Goal: Task Accomplishment & Management: Complete application form

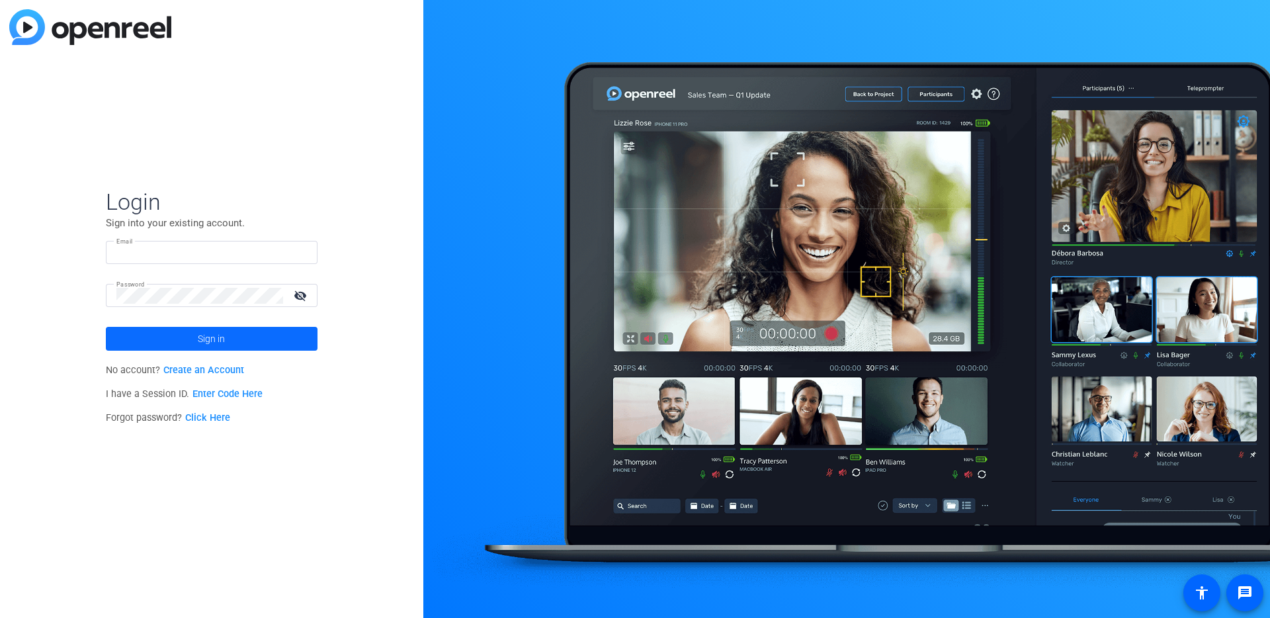
type input "[EMAIL_ADDRESS][PERSON_NAME][DOMAIN_NAME]"
click at [275, 336] on span at bounding box center [212, 339] width 212 height 32
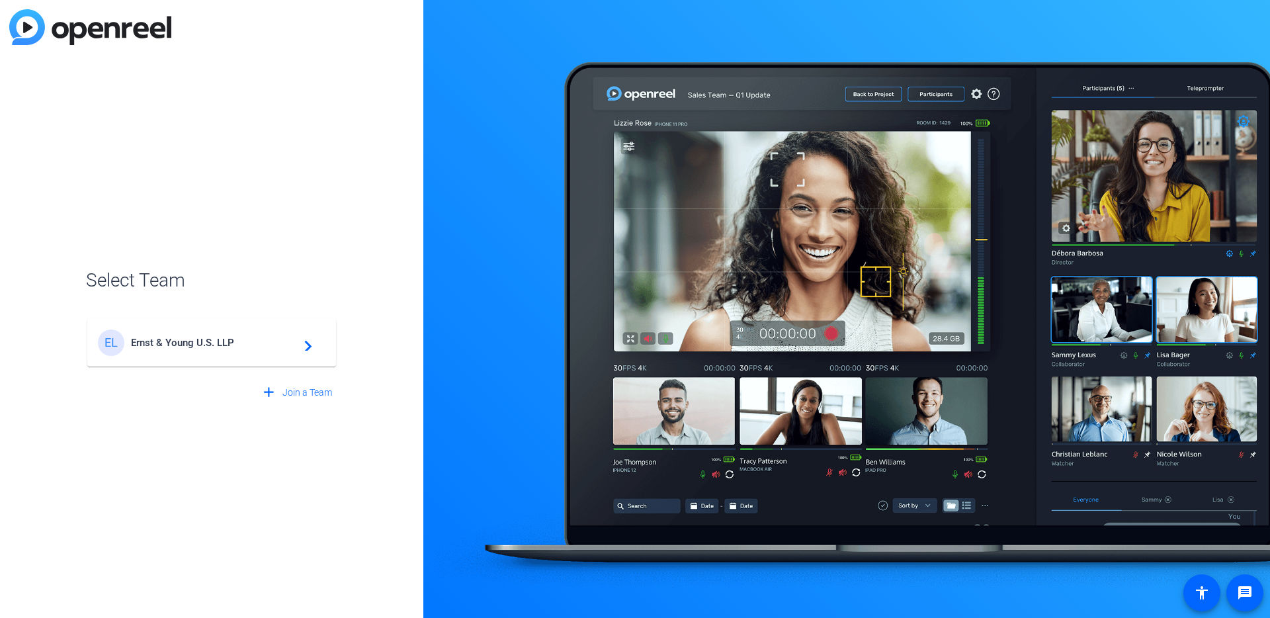
click at [226, 343] on span "Ernst & Young U.S. LLP" at bounding box center [213, 343] width 165 height 12
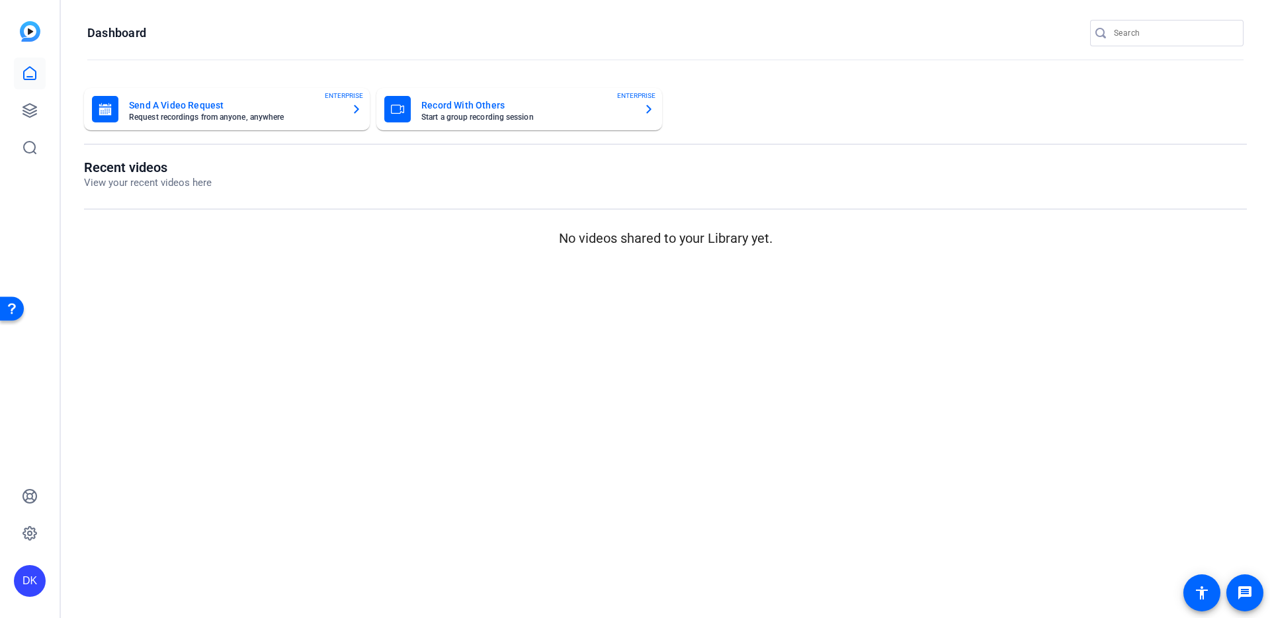
click at [225, 104] on mat-card-title "Send A Video Request" at bounding box center [235, 105] width 212 height 16
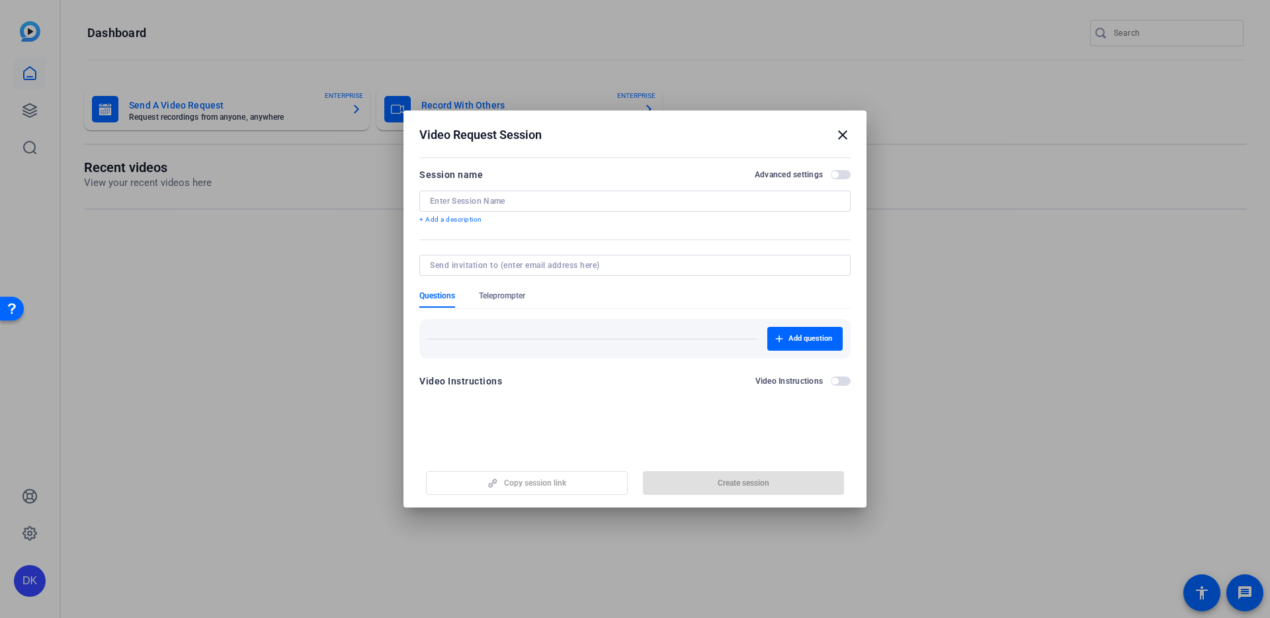
click at [835, 174] on span "button" at bounding box center [835, 174] width 7 height 7
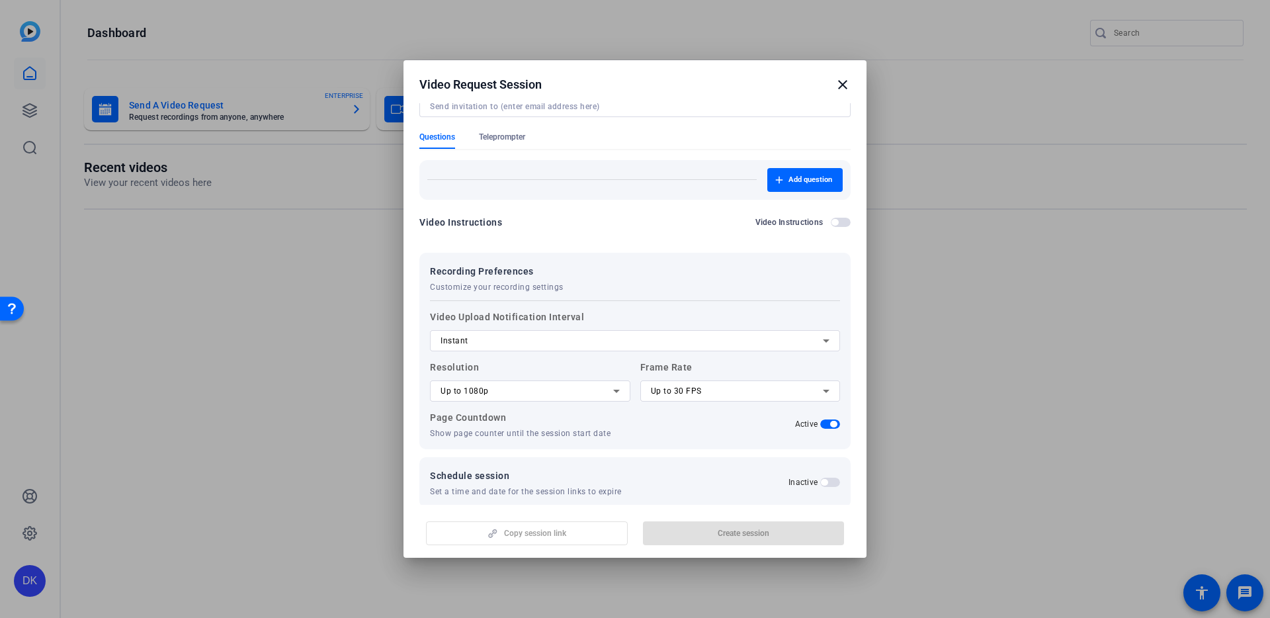
scroll to position [111, 0]
click at [623, 390] on icon at bounding box center [617, 388] width 16 height 16
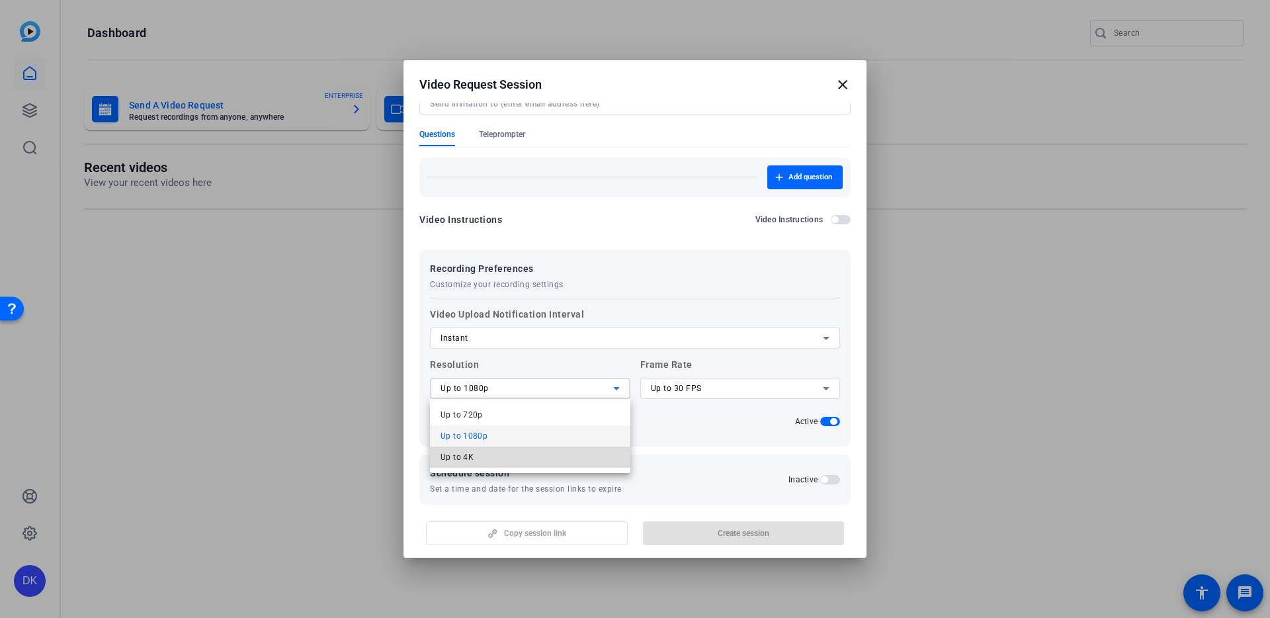
click at [577, 454] on mat-option "Up to 4K" at bounding box center [530, 457] width 200 height 21
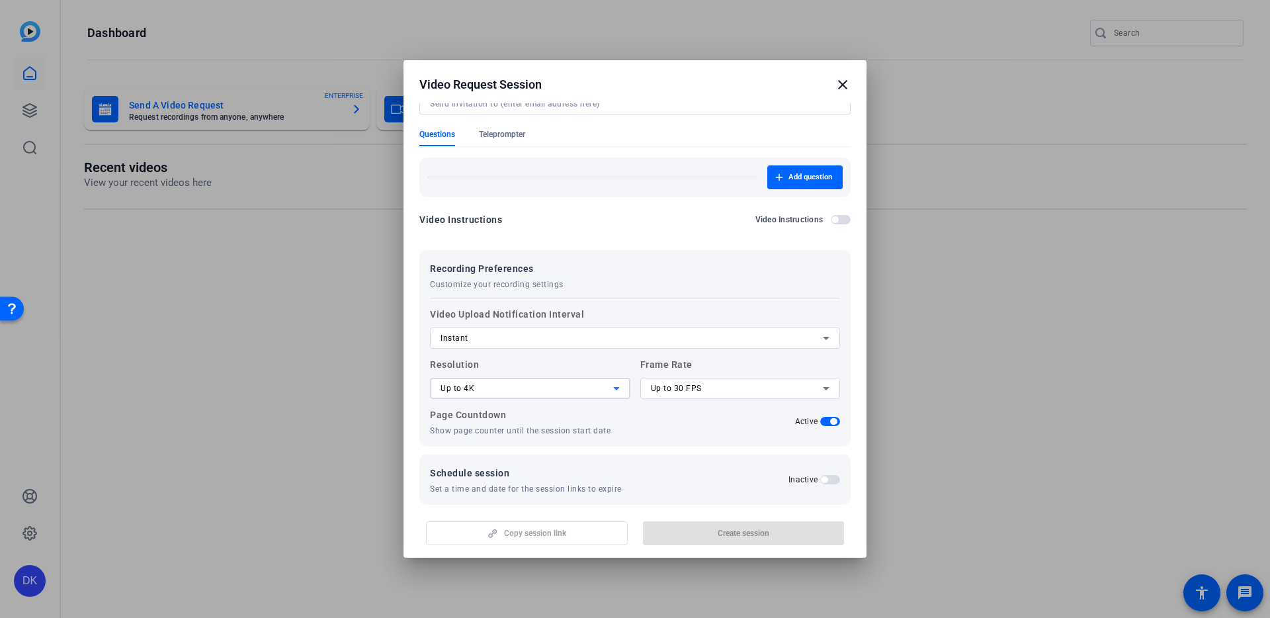
scroll to position [126, 0]
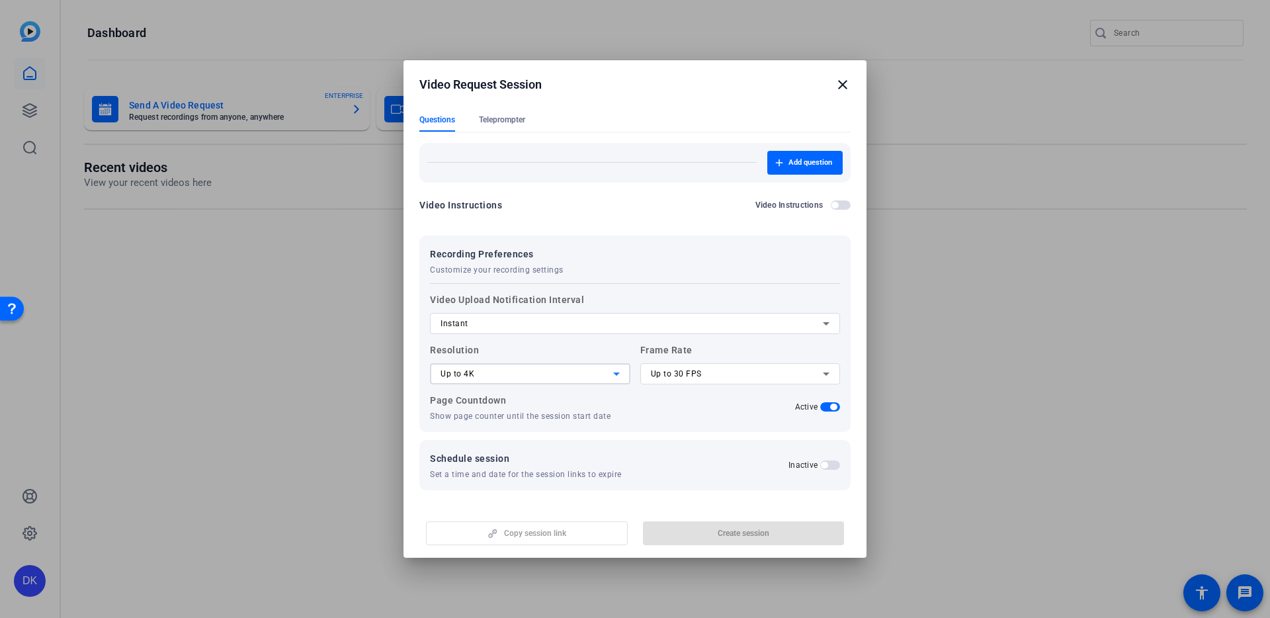
click at [840, 467] on button "Inactive" at bounding box center [830, 464] width 20 height 9
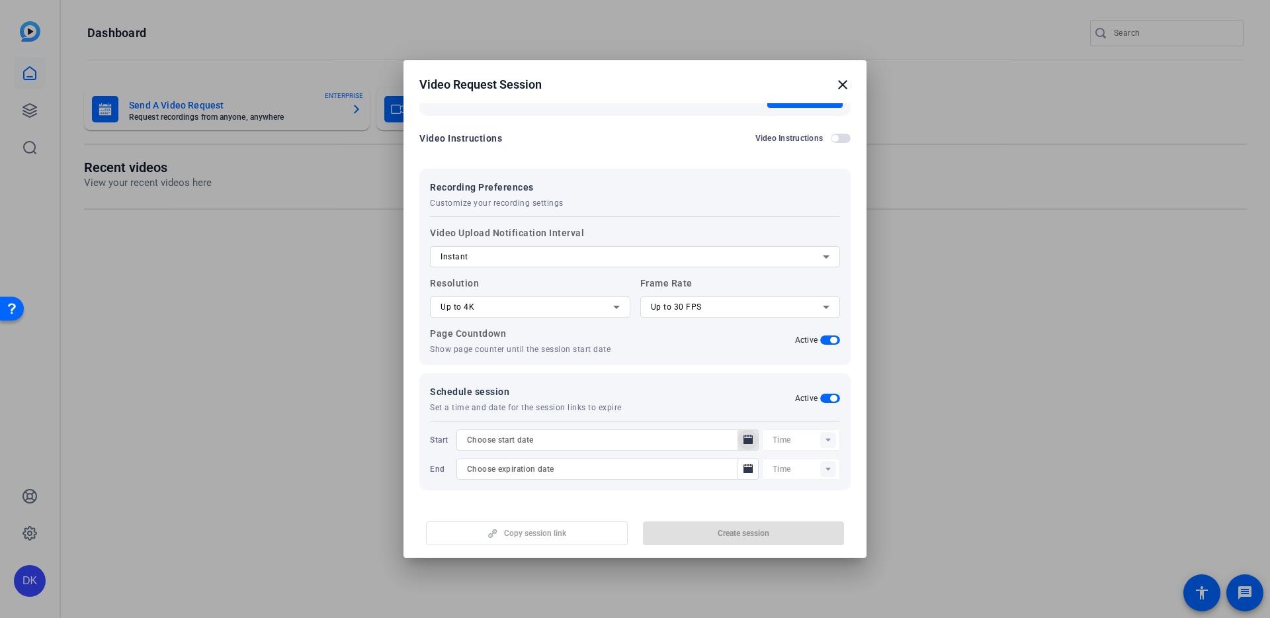
click at [748, 444] on icon "Open calendar" at bounding box center [748, 440] width 11 height 16
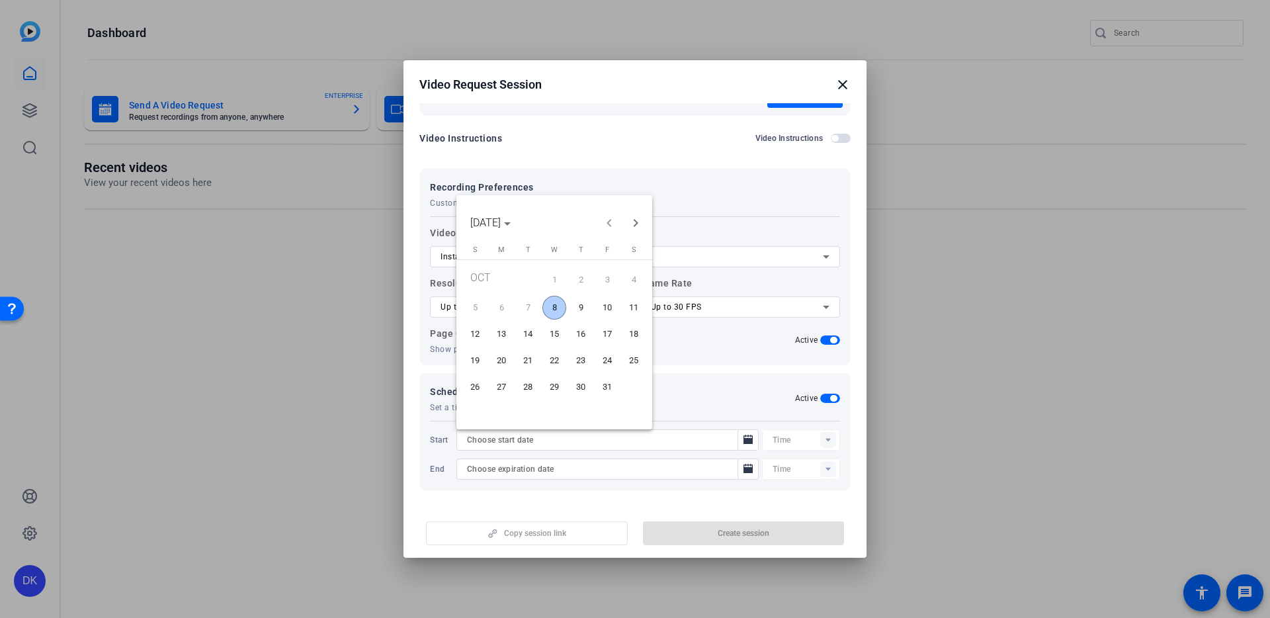
click at [609, 304] on span "10" at bounding box center [607, 308] width 24 height 24
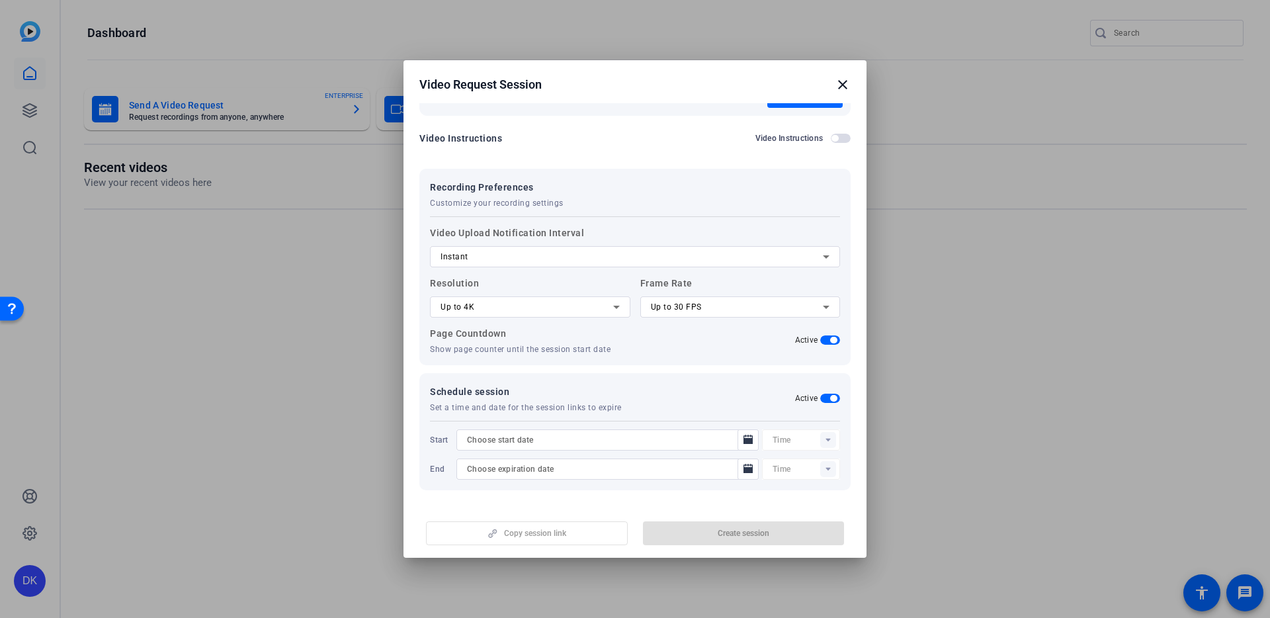
type input "[DATE]"
click at [830, 437] on rect at bounding box center [828, 440] width 16 height 16
drag, startPoint x: 799, startPoint y: 348, endPoint x: 793, endPoint y: 356, distance: 9.9
click at [799, 348] on span "11:00AM" at bounding box center [790, 345] width 34 height 9
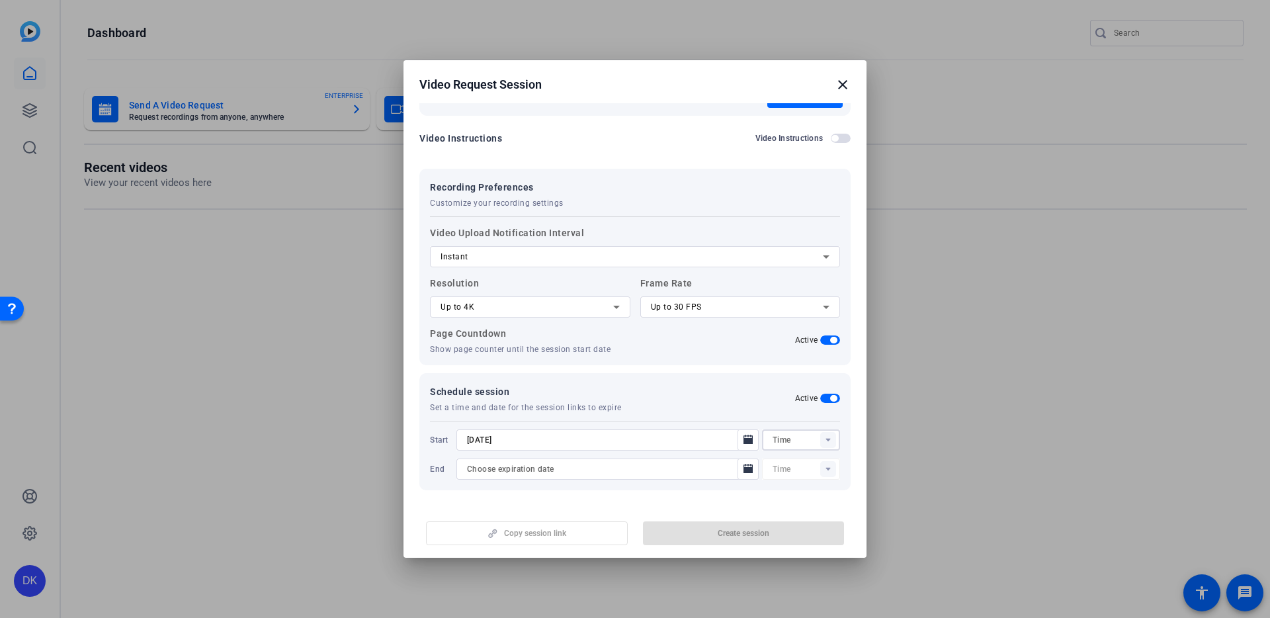
type input "11:00AM"
click at [746, 470] on icon "Open calendar" at bounding box center [748, 468] width 9 height 9
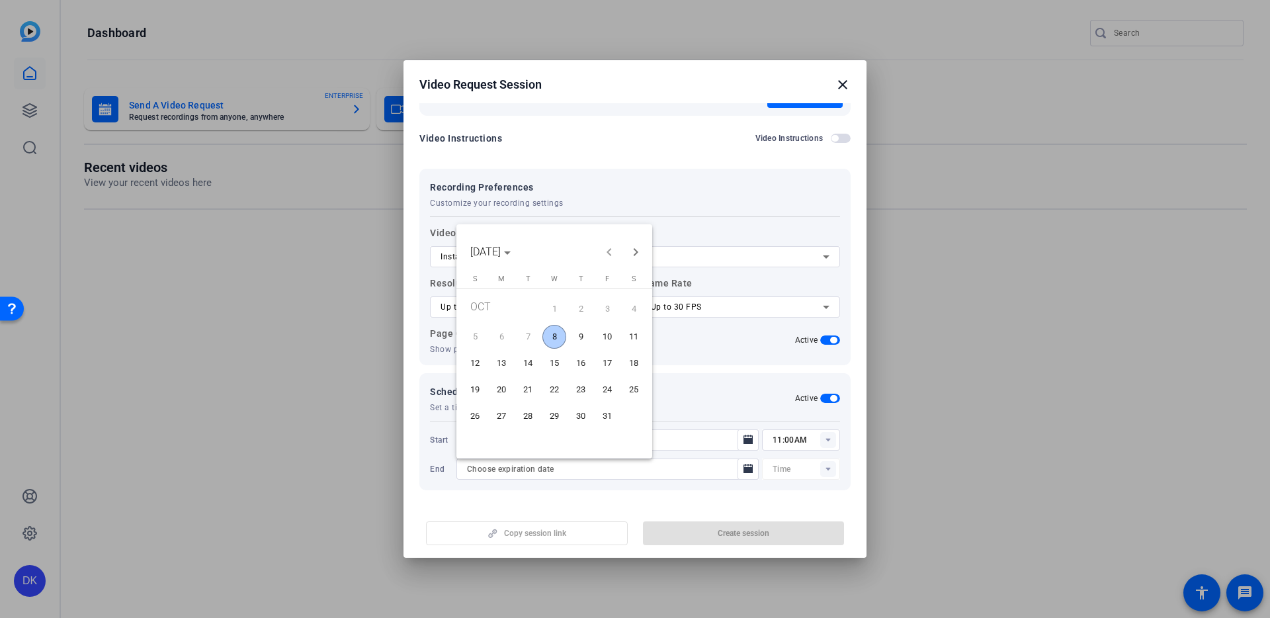
click at [628, 334] on span "11" at bounding box center [634, 337] width 24 height 24
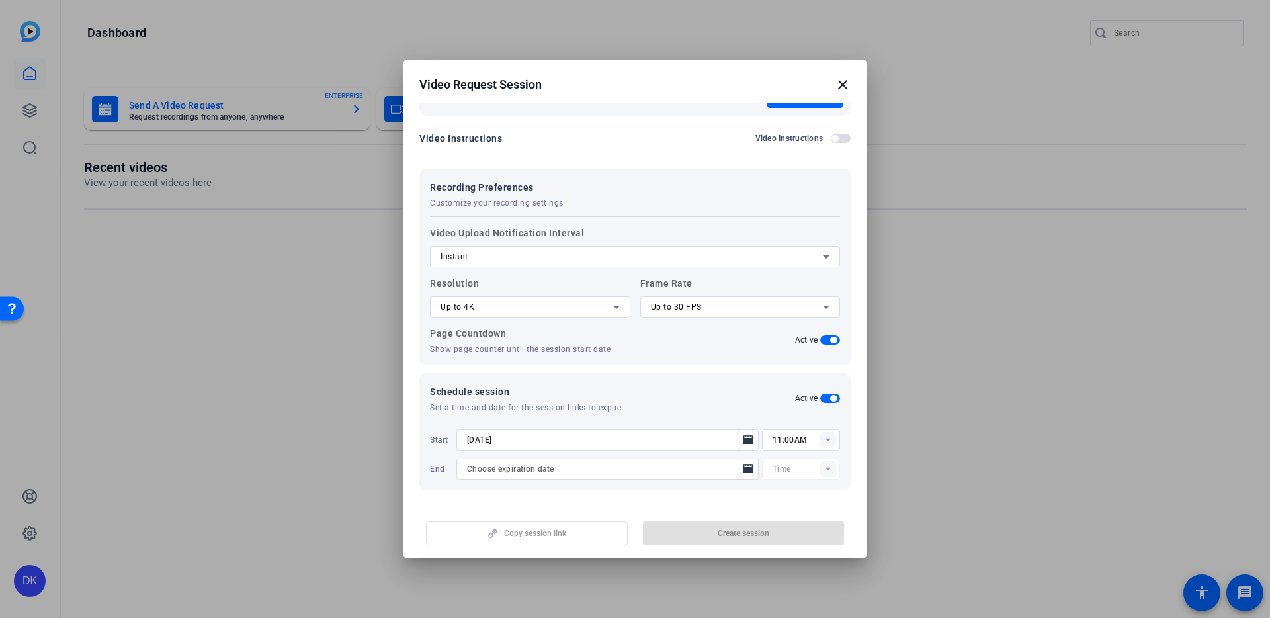
type input "[DATE]"
type input "11:15AM"
click at [589, 507] on mat-dialog-actions "Copy session link Create session" at bounding box center [635, 531] width 463 height 53
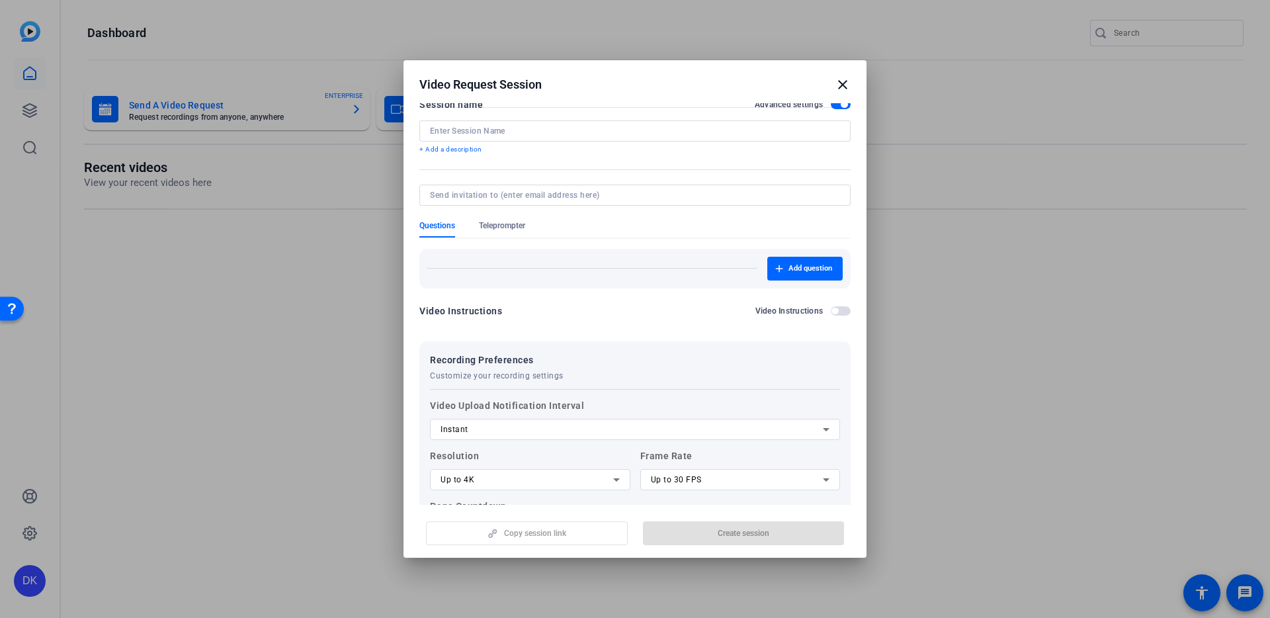
scroll to position [0, 0]
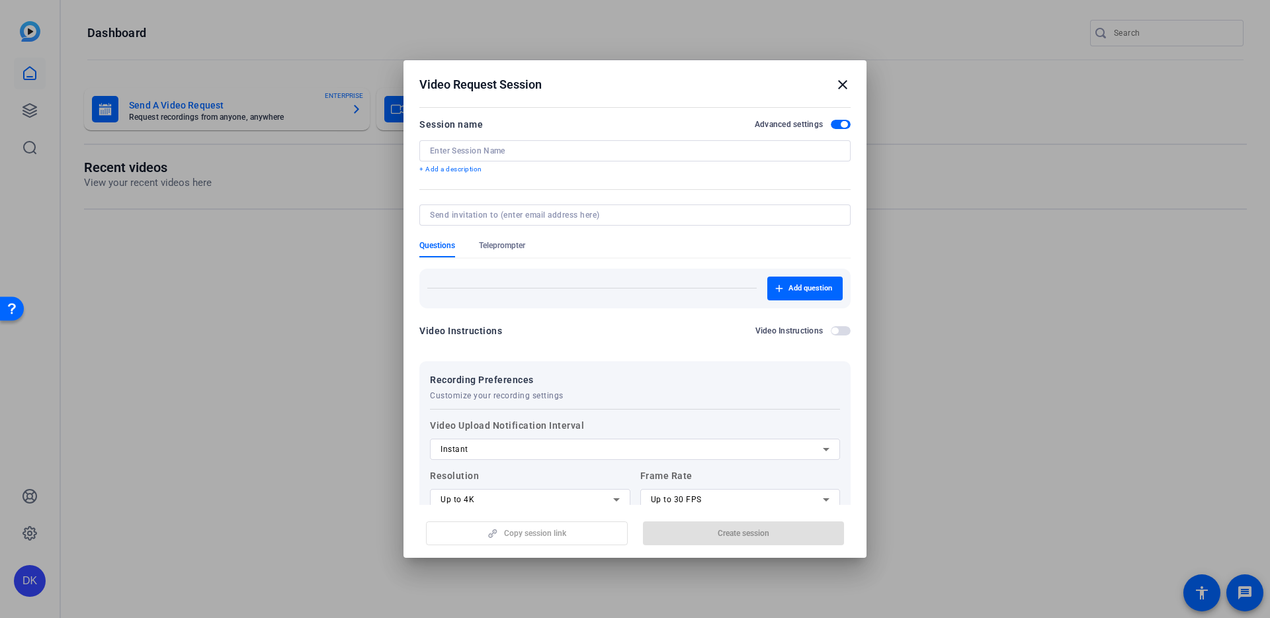
click at [615, 155] on input at bounding box center [635, 151] width 410 height 11
type input "EY AI Updated Lines ([PERSON_NAME])"
click at [743, 216] on input at bounding box center [632, 215] width 405 height 11
click at [737, 239] on div at bounding box center [634, 233] width 431 height 15
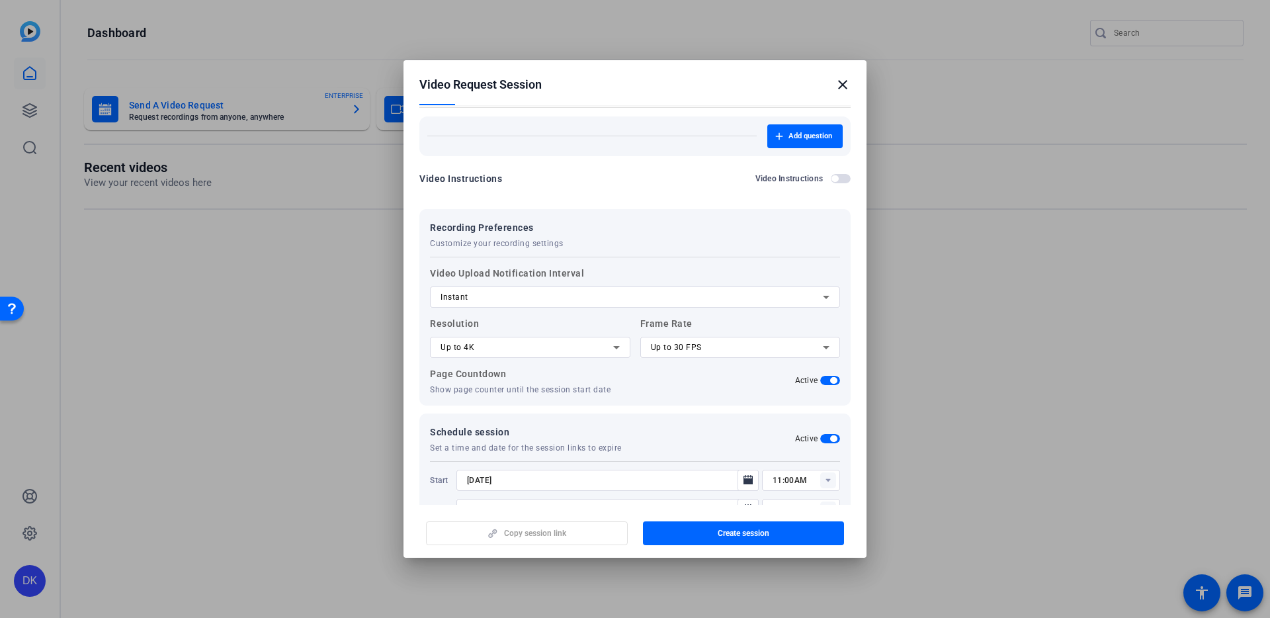
scroll to position [193, 0]
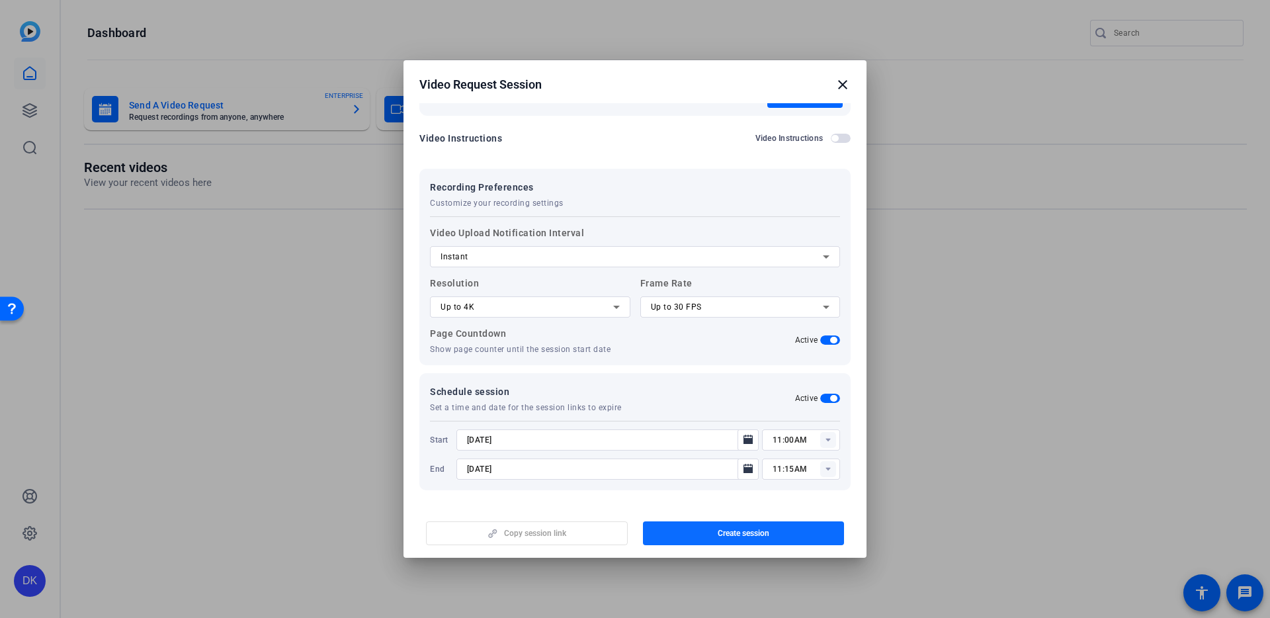
click at [758, 526] on span "button" at bounding box center [744, 533] width 202 height 32
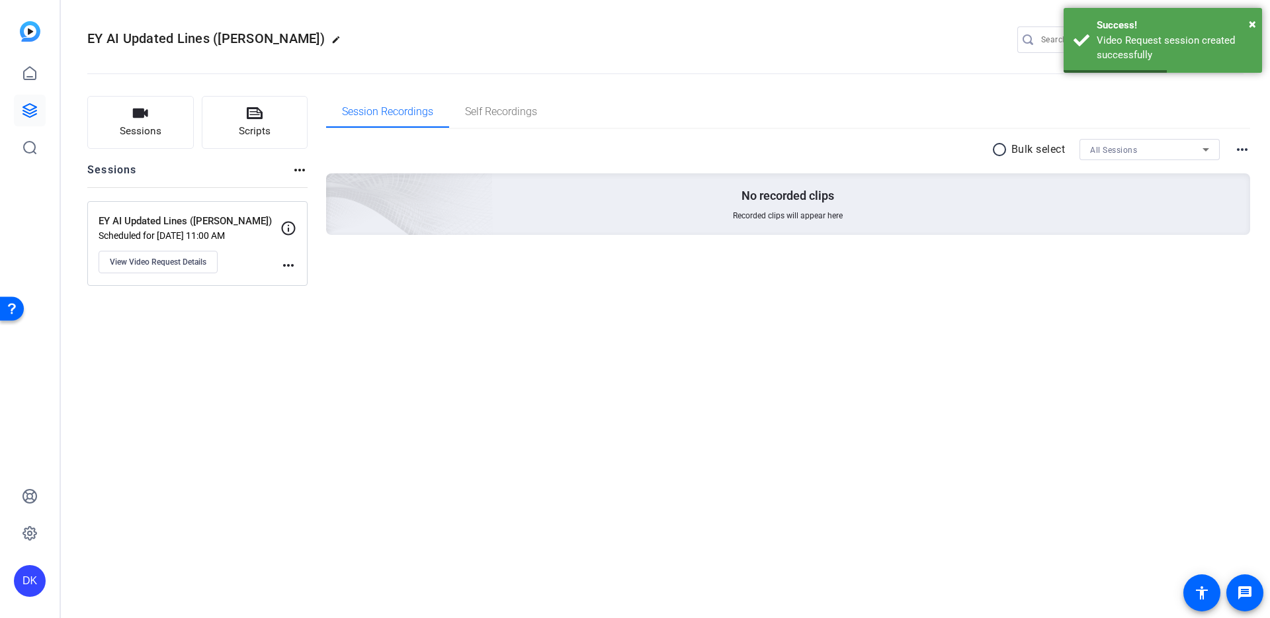
click at [291, 263] on mat-icon "more_horiz" at bounding box center [289, 265] width 16 height 16
click at [196, 257] on div at bounding box center [635, 309] width 1270 height 618
click at [281, 226] on icon at bounding box center [289, 228] width 16 height 16
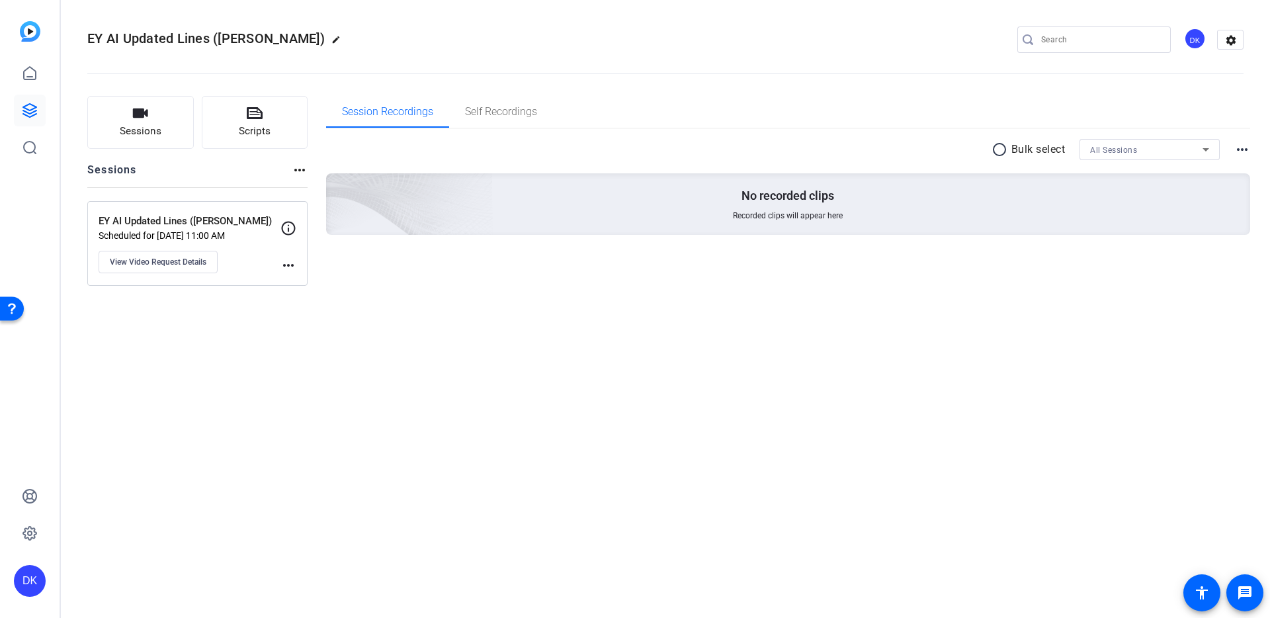
click at [168, 228] on div "EY AI Updated Lines ([PERSON_NAME]) Scheduled for [DATE] 11:00 AM View Video Re…" at bounding box center [190, 244] width 182 height 60
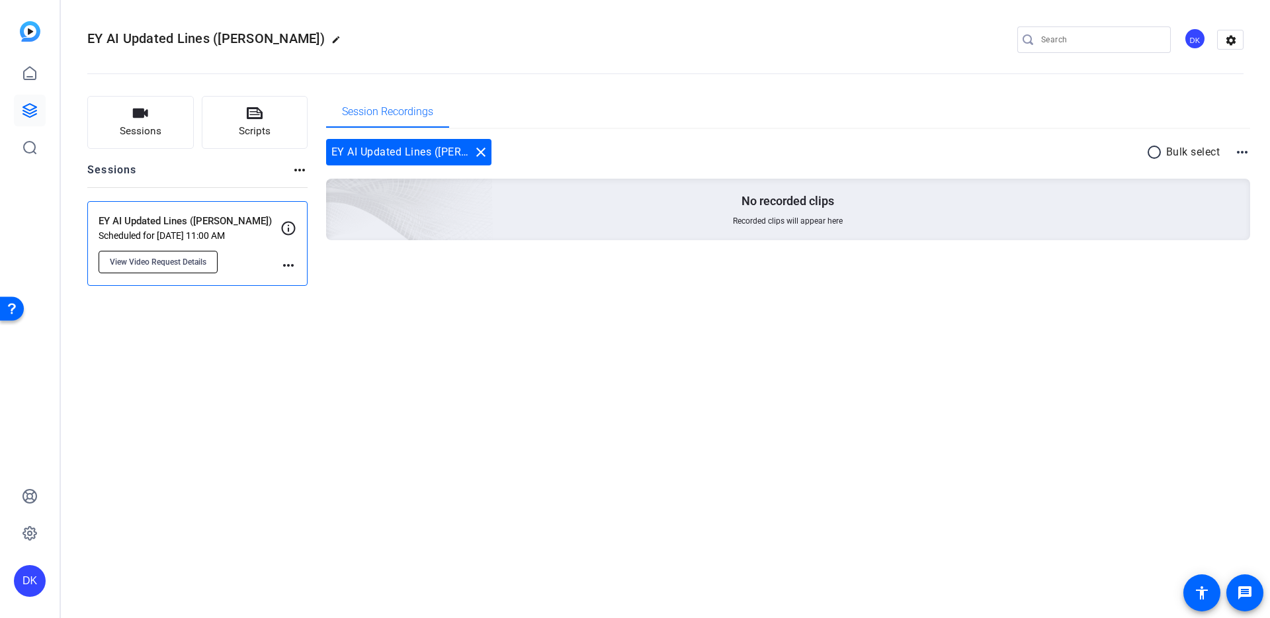
click at [161, 253] on button "View Video Request Details" at bounding box center [158, 262] width 119 height 22
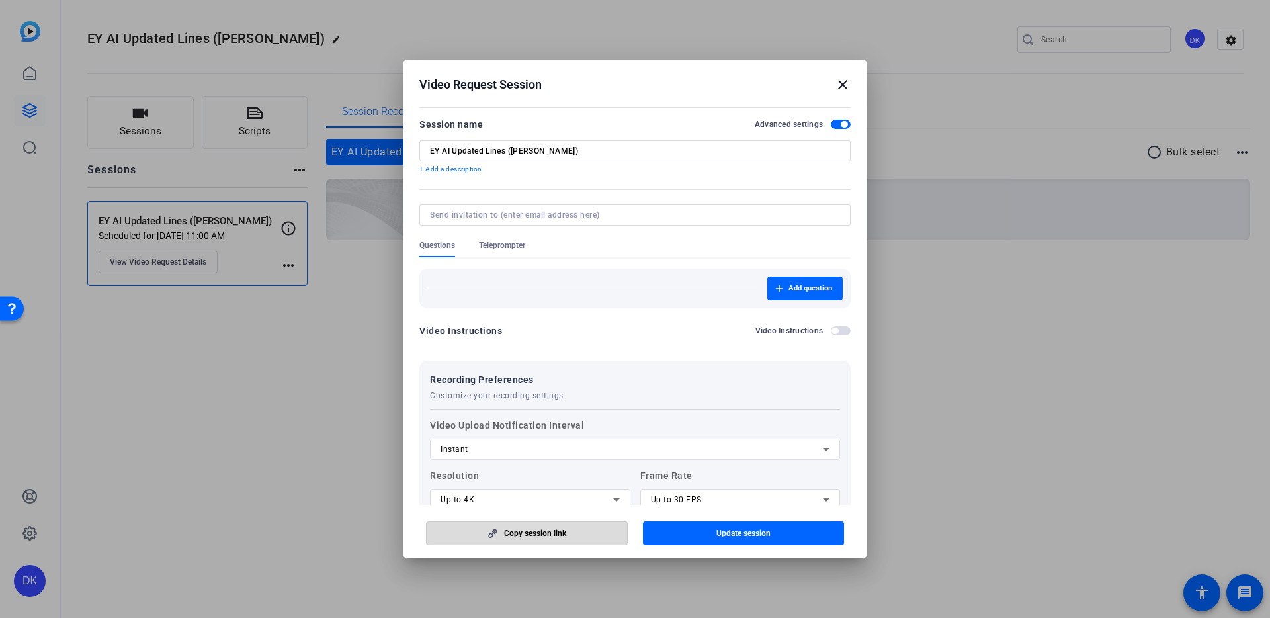
click at [598, 537] on span "button" at bounding box center [527, 533] width 200 height 32
click at [841, 83] on mat-icon "close" at bounding box center [843, 85] width 16 height 16
